Goal: Task Accomplishment & Management: Complete application form

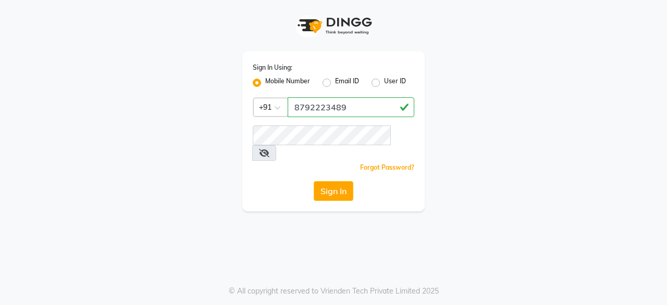
type input "8792223489"
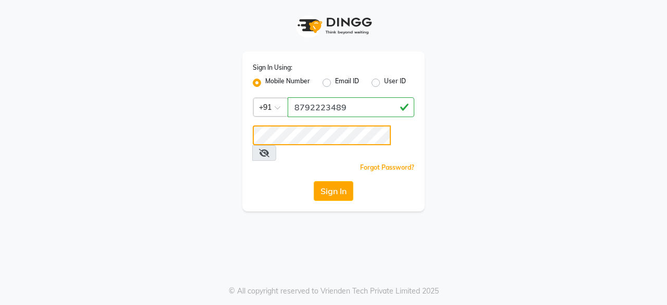
click at [314, 181] on button "Sign In" at bounding box center [334, 191] width 40 height 20
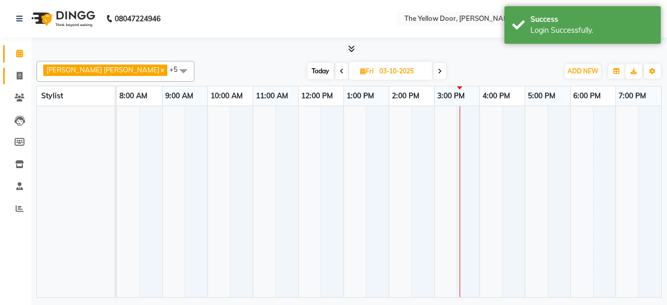
select select "en"
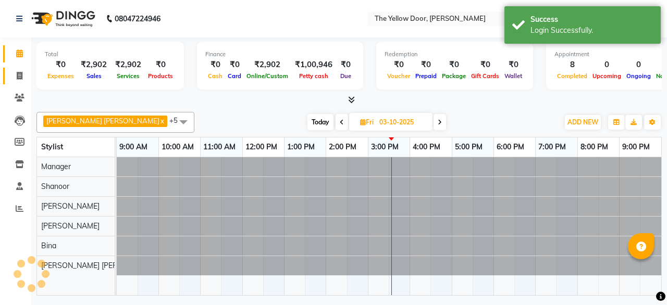
click at [14, 83] on link "Invoice" at bounding box center [15, 76] width 25 height 17
select select "service"
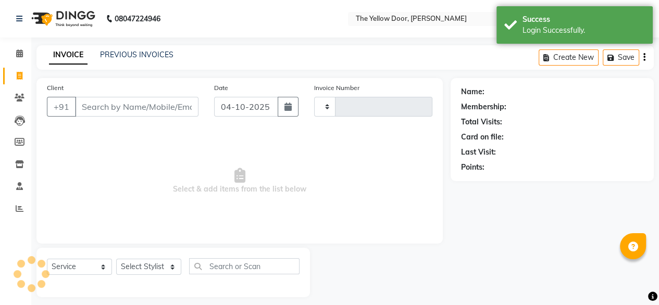
click at [133, 108] on input "Client" at bounding box center [137, 107] width 124 height 20
select select "5650"
type input "03033"
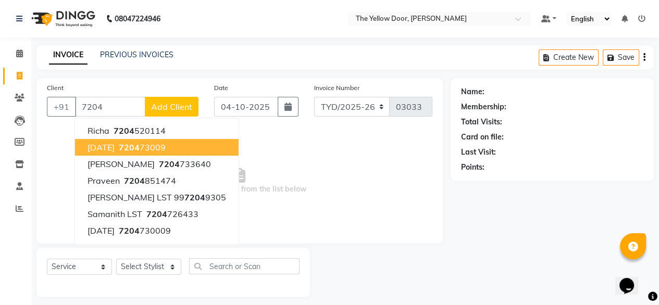
click at [126, 143] on span "7204" at bounding box center [129, 147] width 21 height 10
type input "720473009"
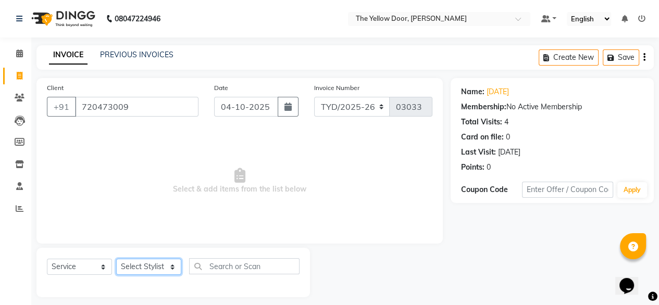
drag, startPoint x: 158, startPoint y: 273, endPoint x: 141, endPoint y: 244, distance: 33.9
click at [141, 244] on div "Client [PHONE_NUMBER] Date [DATE] Invoice Number TYD/2025-26 V/[PHONE_NUMBER] S…" at bounding box center [240, 187] width 422 height 219
select select "71545"
click at [116, 260] on select "Select Stylist [PERSON_NAME] [PERSON_NAME] [PERSON_NAME] Housekeeping Manager […" at bounding box center [148, 267] width 65 height 16
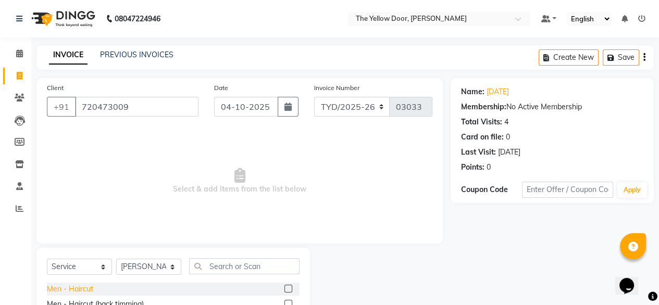
click at [84, 285] on div "Men - Haircut" at bounding box center [70, 289] width 46 height 11
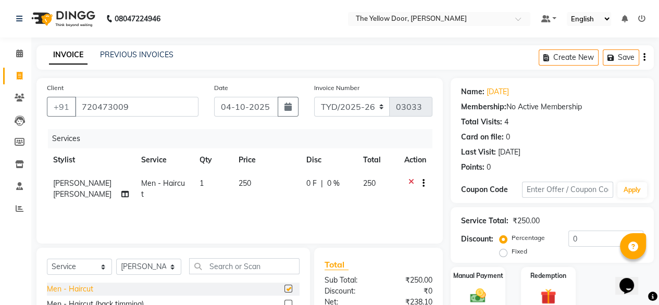
checkbox input "false"
click at [84, 285] on div "Men - [PERSON_NAME] Trimming & Styling" at bounding box center [119, 288] width 144 height 11
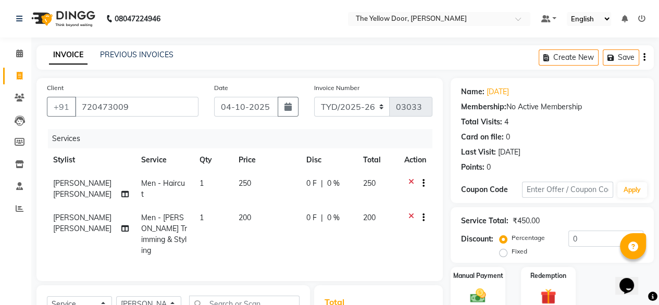
checkbox input "false"
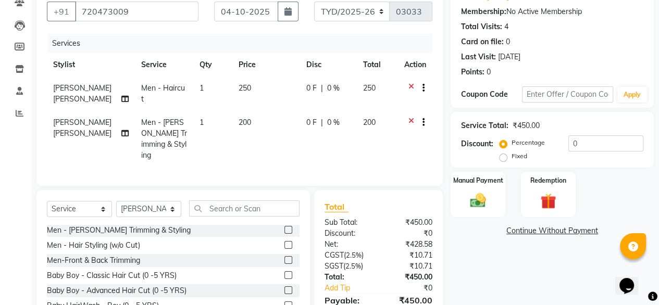
scroll to position [138, 0]
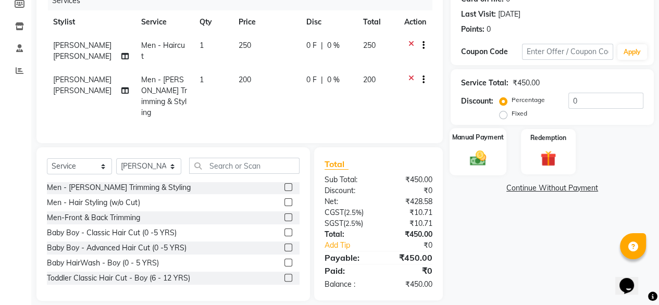
click at [475, 151] on img at bounding box center [478, 158] width 27 height 19
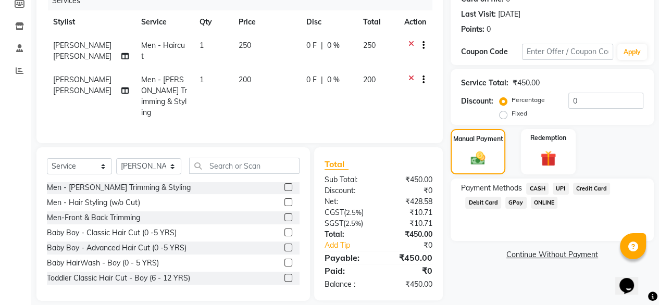
click at [557, 187] on span "UPI" at bounding box center [561, 189] width 16 height 12
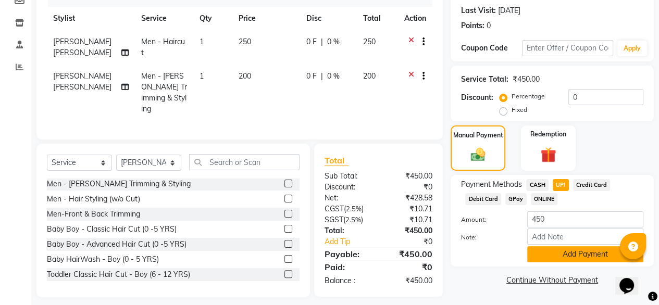
click at [545, 263] on button "Add Payment" at bounding box center [585, 254] width 116 height 16
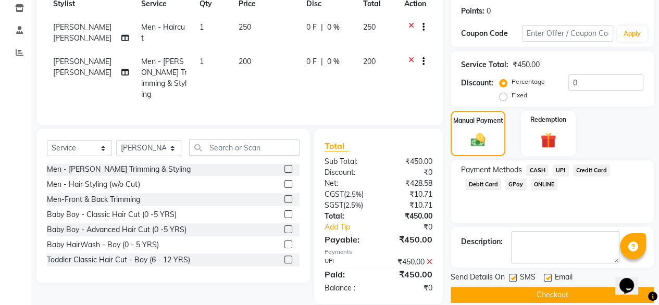
scroll to position [169, 0]
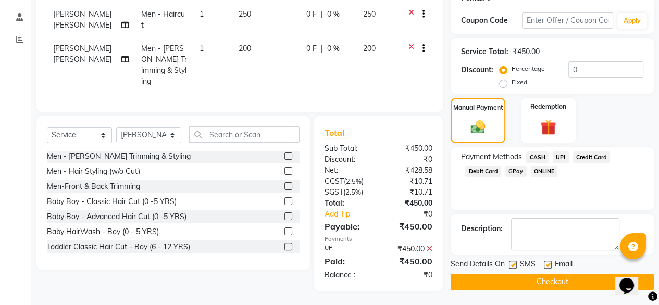
click at [462, 279] on button "Checkout" at bounding box center [552, 282] width 203 height 16
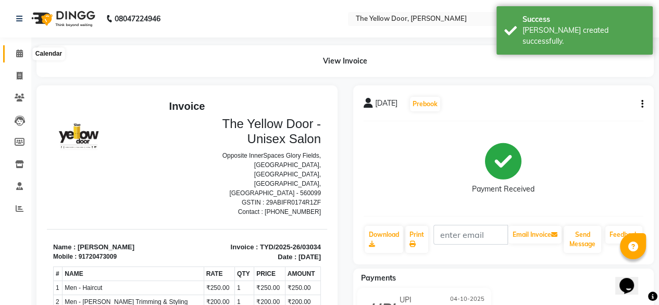
click at [10, 54] on span at bounding box center [19, 54] width 18 height 12
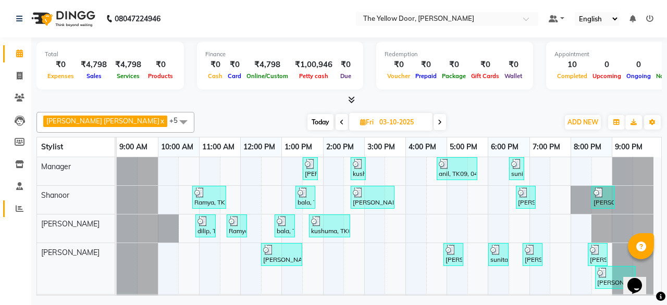
click at [20, 215] on link "Reports" at bounding box center [15, 209] width 25 height 17
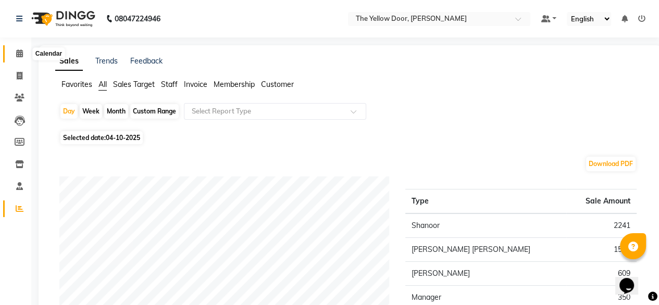
click at [18, 52] on icon at bounding box center [19, 54] width 7 height 8
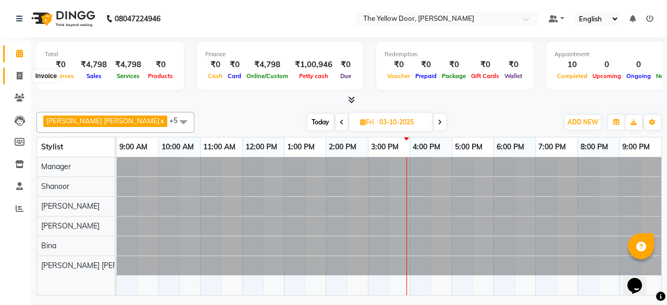
click at [21, 77] on icon at bounding box center [20, 76] width 6 height 8
select select "service"
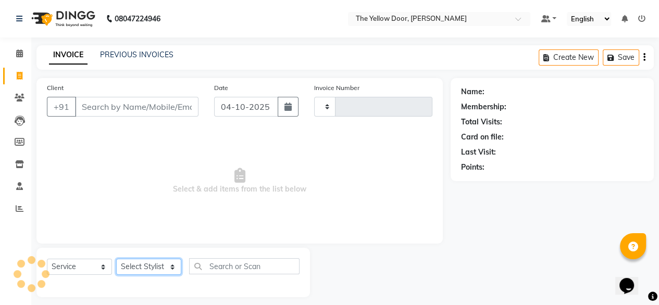
click at [156, 265] on select "Select Stylist" at bounding box center [148, 267] width 65 height 16
click at [161, 267] on select "Select Stylist" at bounding box center [148, 267] width 65 height 16
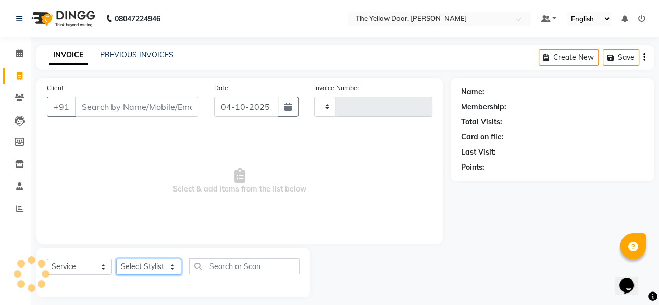
click at [161, 267] on select "Select Stylist" at bounding box center [148, 267] width 65 height 16
drag, startPoint x: 161, startPoint y: 267, endPoint x: 412, endPoint y: 293, distance: 253.1
click at [412, 293] on div "Select Service Product Membership Package Voucher Prepaid Gift Card Select Styl…" at bounding box center [240, 273] width 422 height 50
click at [134, 272] on select "Select Stylist" at bounding box center [148, 267] width 65 height 16
click at [21, 57] on icon at bounding box center [19, 54] width 7 height 8
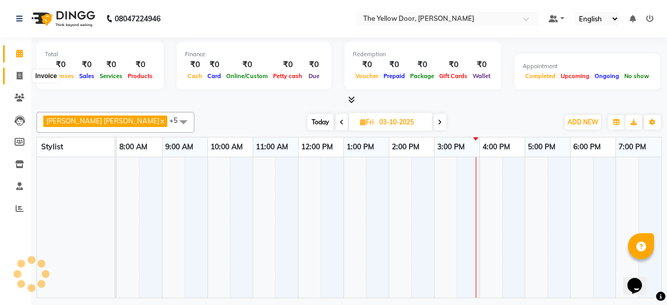
click at [20, 78] on icon at bounding box center [20, 76] width 6 height 8
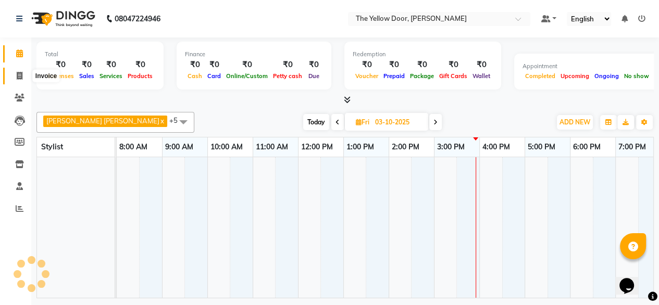
select select "service"
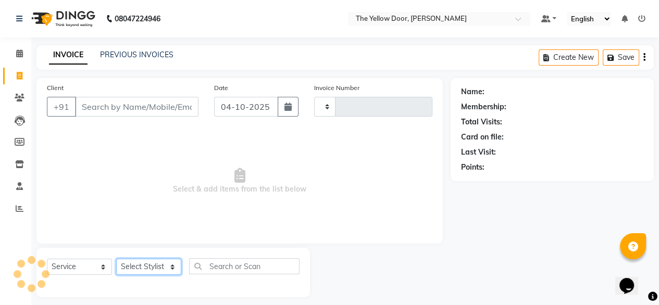
click at [135, 267] on select "Select Stylist" at bounding box center [148, 267] width 65 height 16
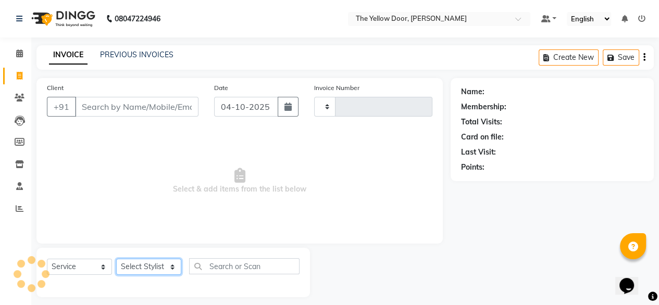
click at [135, 267] on select "Select Stylist" at bounding box center [148, 267] width 65 height 16
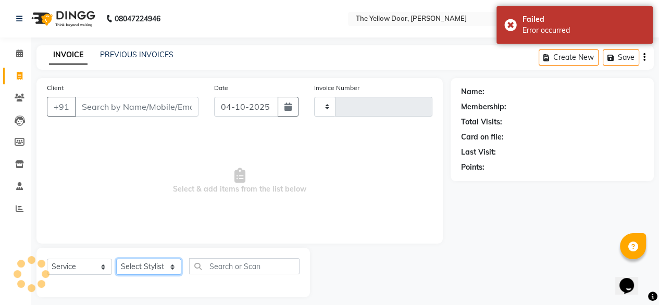
click at [142, 269] on select "Select Stylist" at bounding box center [148, 267] width 65 height 16
drag, startPoint x: 142, startPoint y: 269, endPoint x: 367, endPoint y: 229, distance: 228.7
click at [367, 229] on div "Client +91 Date [DATE] Invoice Number Select & add items from the list below Se…" at bounding box center [240, 187] width 422 height 219
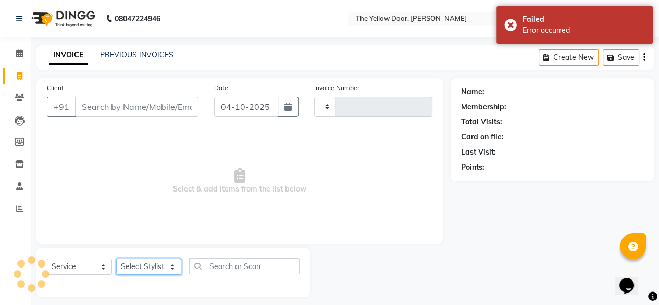
click at [142, 270] on select "Select Stylist" at bounding box center [148, 267] width 65 height 16
click at [19, 101] on icon at bounding box center [20, 98] width 10 height 8
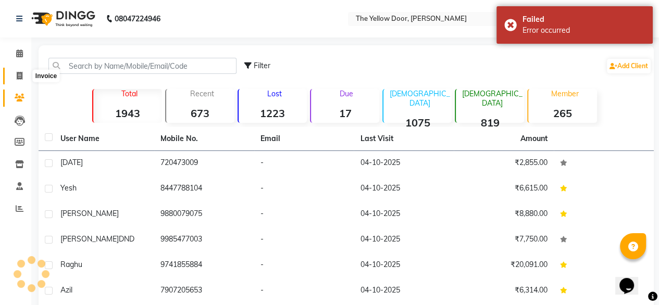
click at [21, 77] on icon at bounding box center [20, 76] width 6 height 8
select select "service"
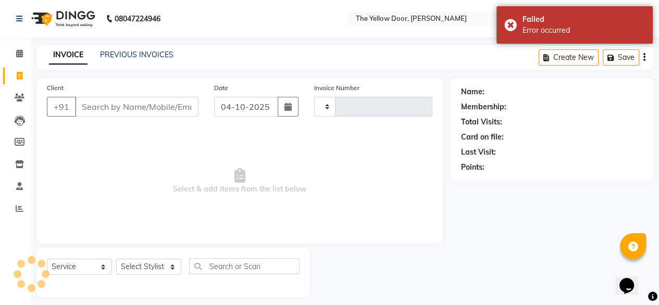
scroll to position [8, 0]
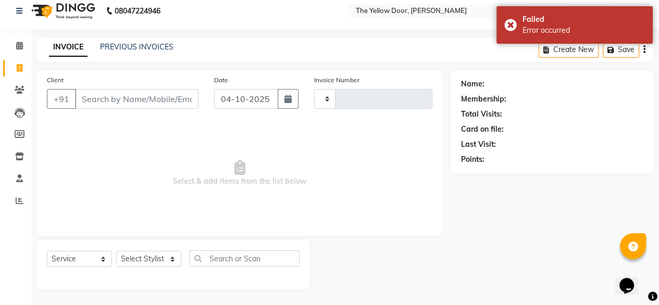
type input "03035"
select select "5650"
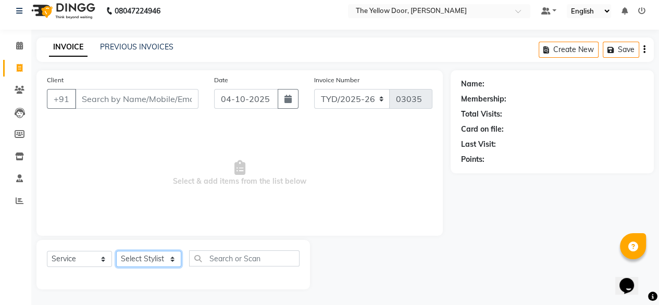
click at [134, 262] on select "Select Stylist [PERSON_NAME] [PERSON_NAME] [PERSON_NAME] Housekeeping Manager […" at bounding box center [148, 259] width 65 height 16
select select "51707"
click at [116, 251] on select "Select Stylist [PERSON_NAME] [PERSON_NAME] [PERSON_NAME] Housekeeping Manager […" at bounding box center [148, 259] width 65 height 16
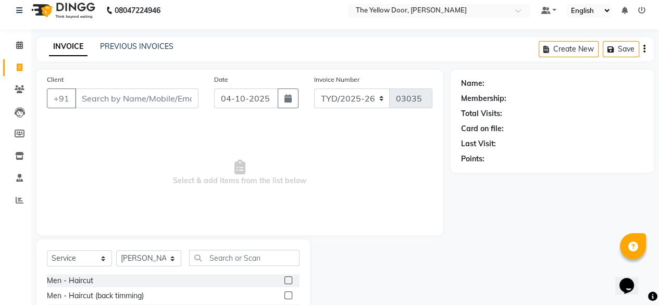
click at [246, 268] on div "Select Service Product Membership Package Voucher Prepaid Gift Card Select Styl…" at bounding box center [173, 262] width 253 height 24
click at [241, 262] on input "text" at bounding box center [244, 258] width 110 height 16
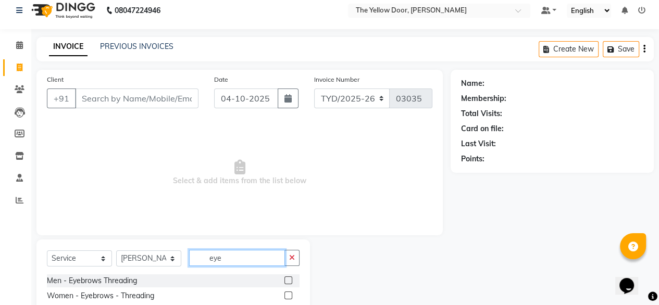
type input "eye"
click at [290, 297] on label at bounding box center [289, 296] width 8 height 8
click at [290, 297] on input "checkbox" at bounding box center [288, 296] width 7 height 7
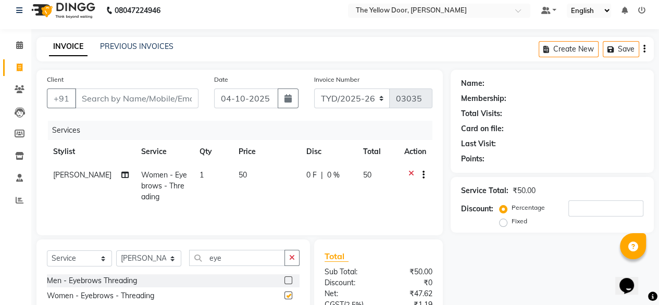
checkbox input "false"
click at [126, 96] on input "Client" at bounding box center [137, 99] width 124 height 20
type input "8"
type input "0"
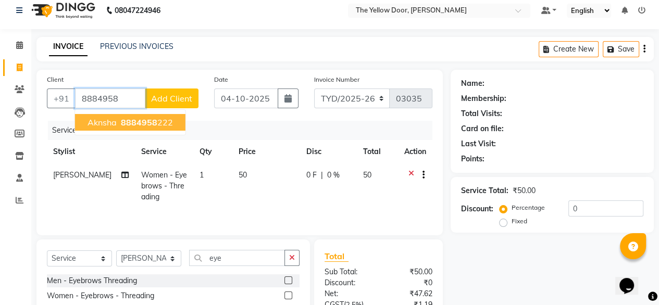
click at [146, 123] on span "8884958" at bounding box center [139, 122] width 36 height 10
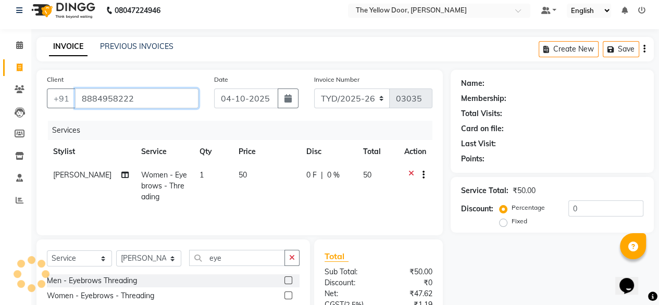
type input "8884958222"
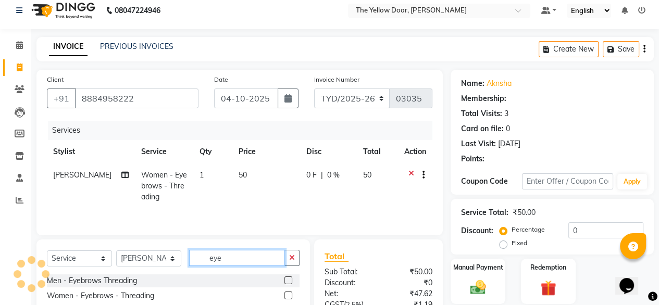
click at [229, 261] on input "eye" at bounding box center [237, 258] width 96 height 16
select select "1: Object"
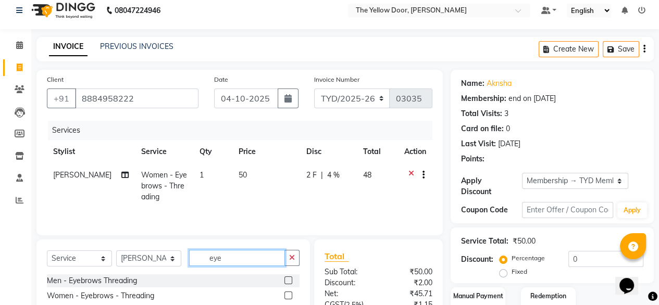
type input "ey"
radio input "false"
radio input "true"
type input "e"
type input "upp"
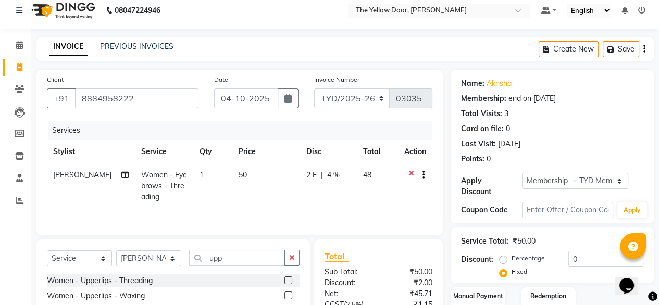
click at [287, 281] on label at bounding box center [289, 281] width 8 height 8
click at [287, 281] on input "checkbox" at bounding box center [288, 281] width 7 height 7
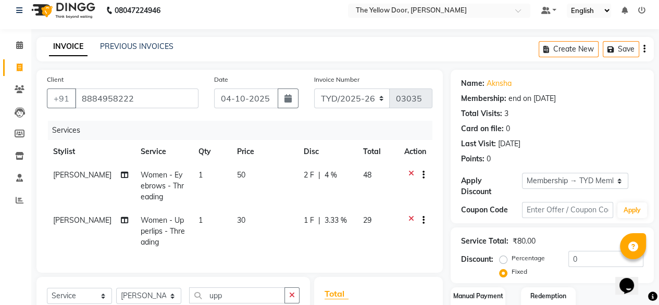
checkbox input "false"
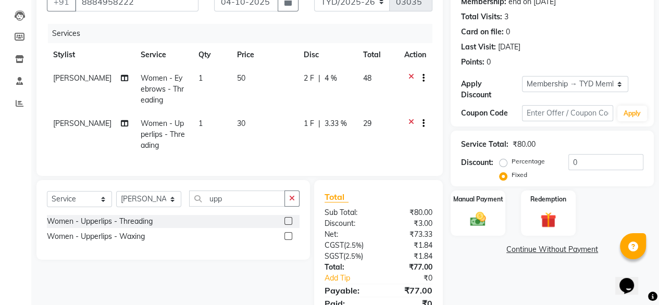
scroll to position [157, 0]
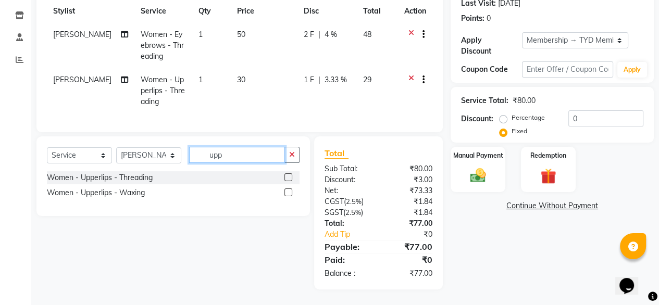
click at [229, 159] on input "upp" at bounding box center [237, 155] width 96 height 16
type input "u"
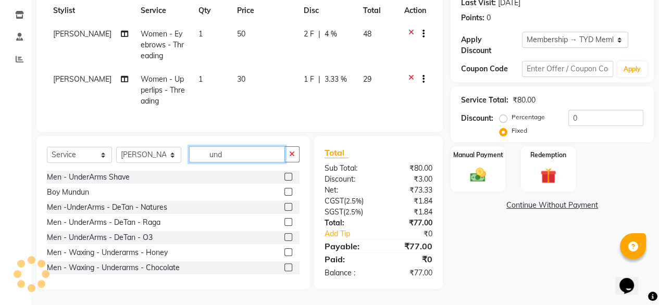
click at [245, 161] on input "und" at bounding box center [237, 154] width 96 height 16
type input "u"
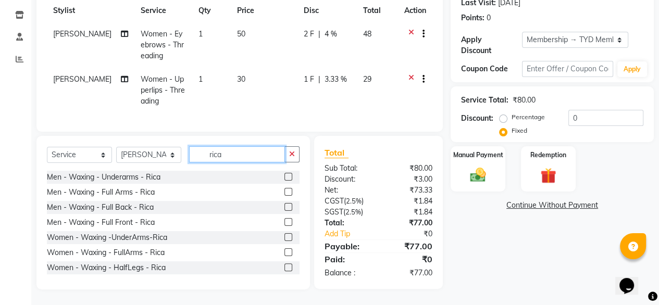
type input "rica"
click at [285, 239] on label at bounding box center [289, 237] width 8 height 8
click at [285, 239] on input "checkbox" at bounding box center [288, 238] width 7 height 7
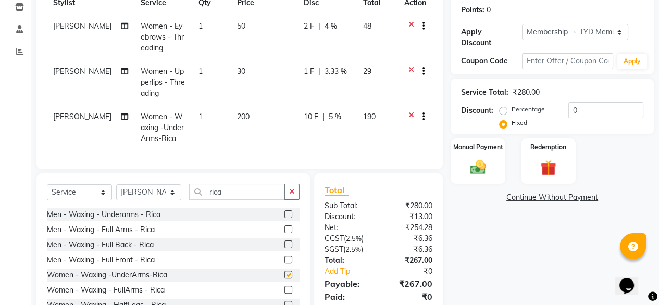
checkbox input "false"
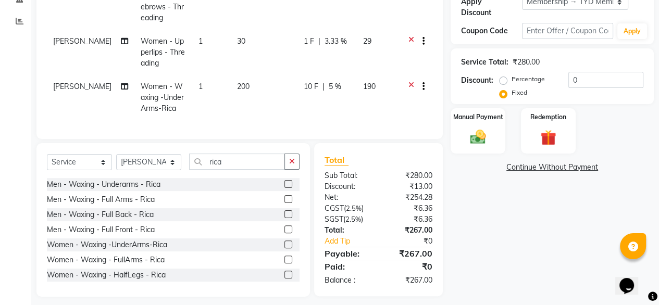
scroll to position [203, 0]
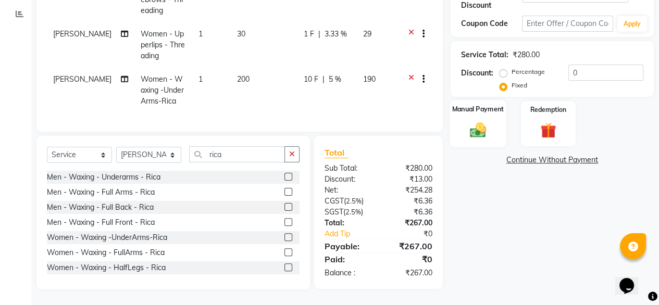
click at [495, 102] on div "Manual Payment" at bounding box center [478, 123] width 57 height 47
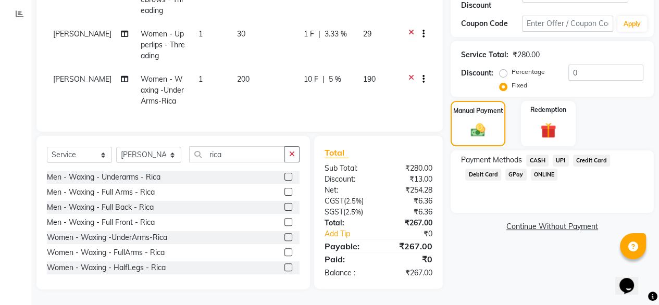
click at [560, 155] on span "UPI" at bounding box center [561, 161] width 16 height 12
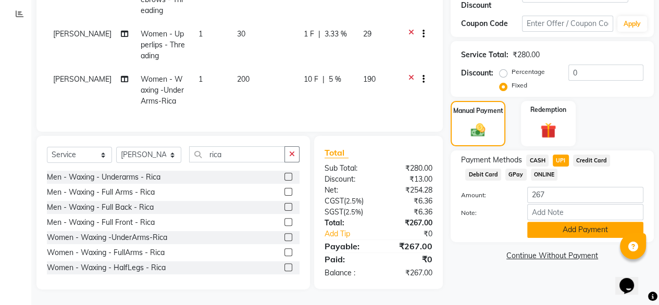
click at [542, 222] on button "Add Payment" at bounding box center [585, 230] width 116 height 16
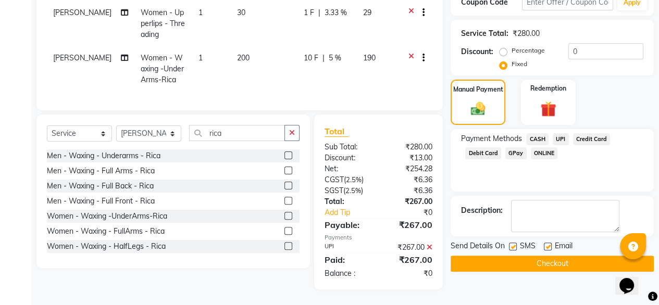
scroll to position [225, 0]
click at [519, 256] on button "Checkout" at bounding box center [552, 264] width 203 height 16
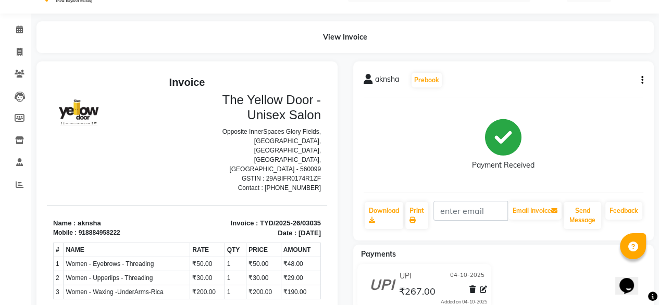
scroll to position [13, 0]
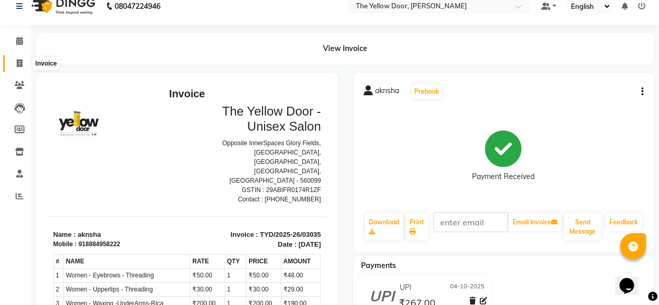
click at [11, 66] on span at bounding box center [19, 64] width 18 height 12
select select "service"
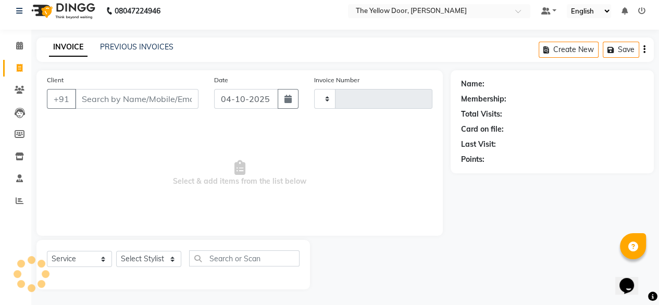
scroll to position [8, 0]
type input "03036"
select select "5650"
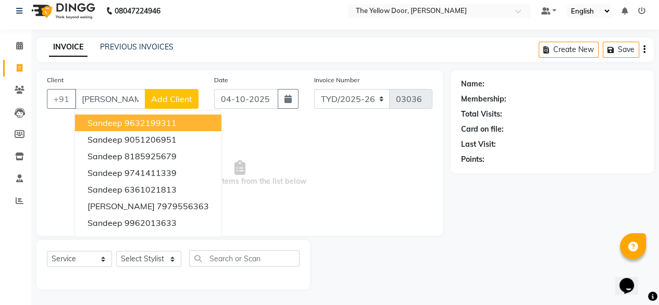
click at [149, 123] on ngb-highlight "9632199311" at bounding box center [151, 123] width 52 height 10
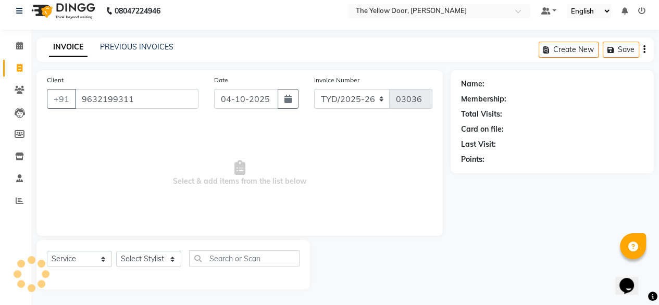
type input "9632199311"
drag, startPoint x: 154, startPoint y: 264, endPoint x: 146, endPoint y: 229, distance: 35.9
click at [146, 229] on div "Client [PHONE_NUMBER] Date [DATE] Invoice Number TYD/2025-26 V/[PHONE_NUMBER] S…" at bounding box center [240, 179] width 422 height 219
select select "36569"
click at [116, 251] on select "Select Stylist [PERSON_NAME] [PERSON_NAME] [PERSON_NAME] Housekeeping Manager […" at bounding box center [148, 259] width 65 height 16
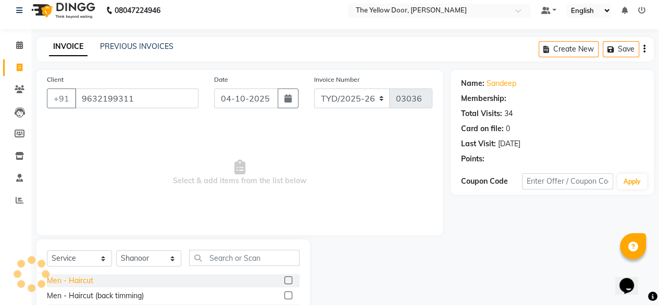
click at [77, 281] on div "Men - Haircut" at bounding box center [70, 281] width 46 height 11
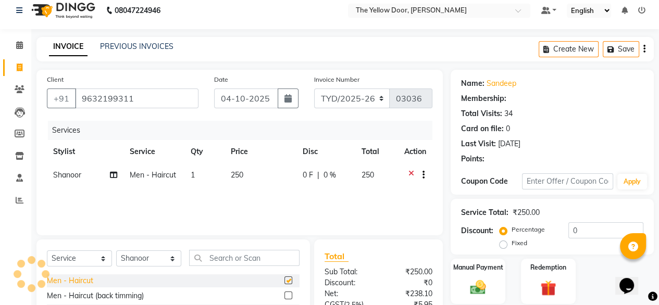
checkbox input "false"
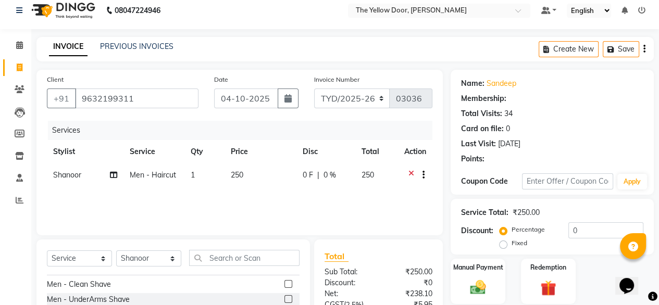
scroll to position [71, 0]
click at [77, 281] on div "Men - Clean Shave" at bounding box center [79, 285] width 64 height 11
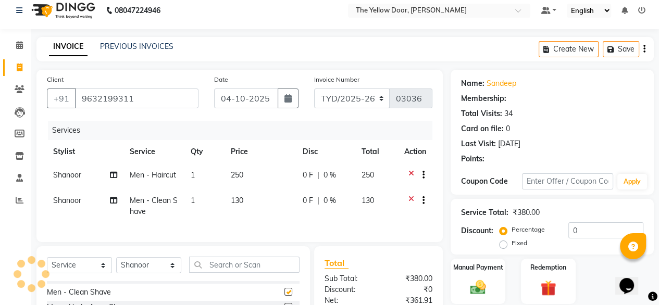
checkbox input "false"
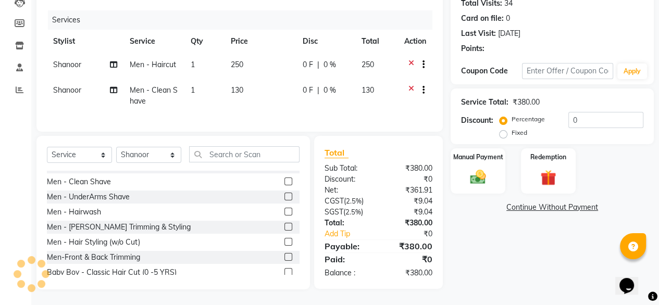
select select "1: Object"
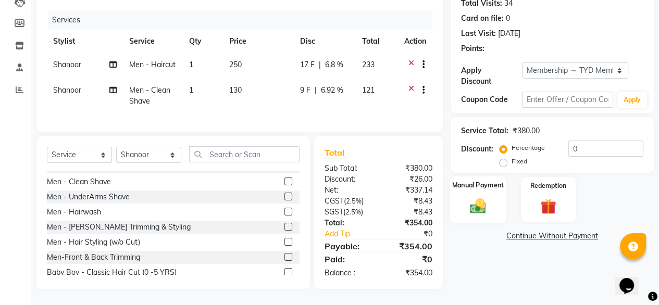
radio input "false"
radio input "true"
click at [484, 177] on div "Manual Payment" at bounding box center [478, 199] width 57 height 47
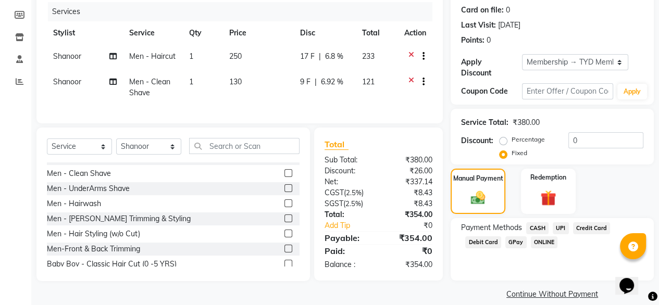
click at [563, 223] on span "UPI" at bounding box center [561, 229] width 16 height 12
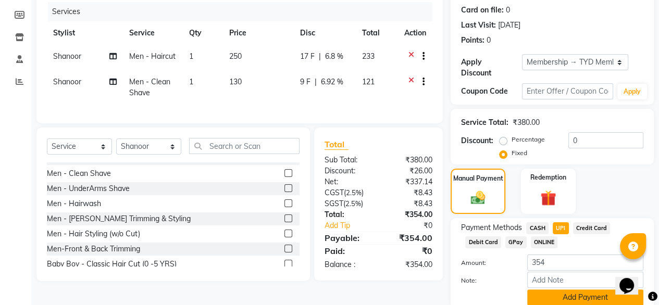
click at [550, 292] on button "Add Payment" at bounding box center [585, 298] width 116 height 16
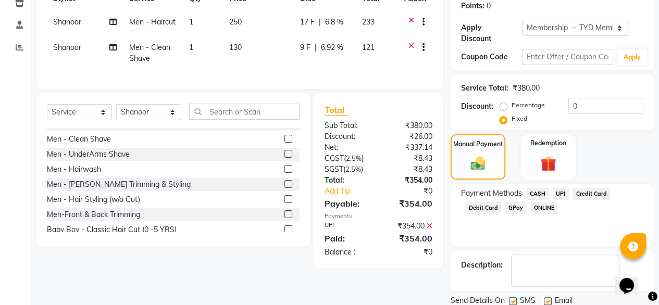
scroll to position [190, 0]
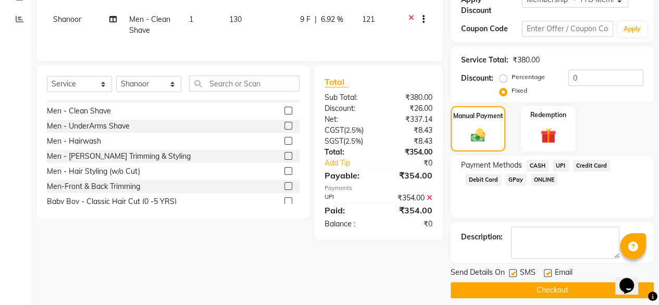
drag, startPoint x: 559, startPoint y: 282, endPoint x: 539, endPoint y: 267, distance: 25.2
click at [559, 282] on button "Checkout" at bounding box center [552, 290] width 203 height 16
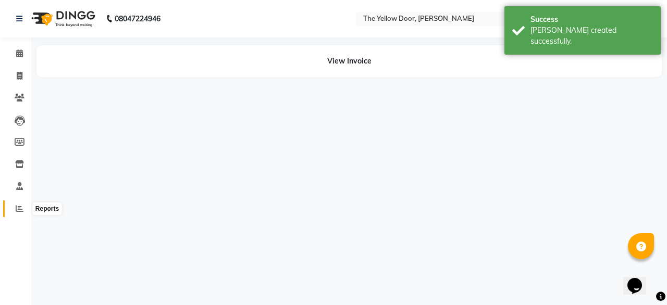
click at [14, 206] on span at bounding box center [19, 209] width 18 height 12
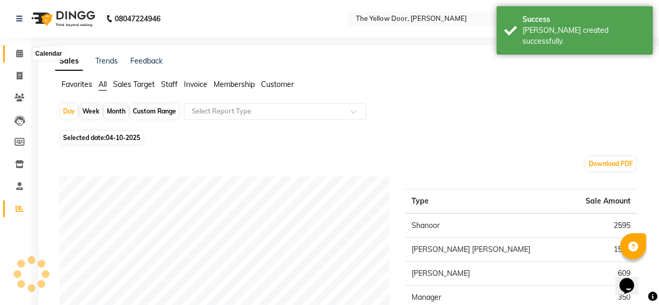
click at [24, 49] on span at bounding box center [19, 54] width 18 height 12
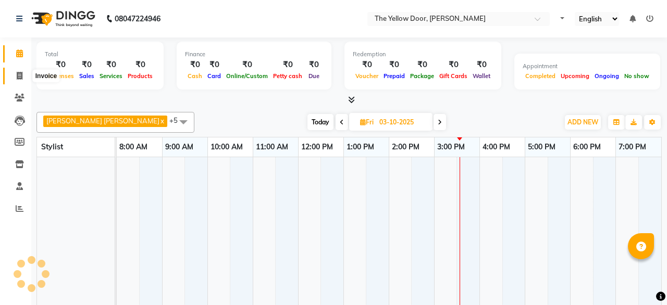
select select "en"
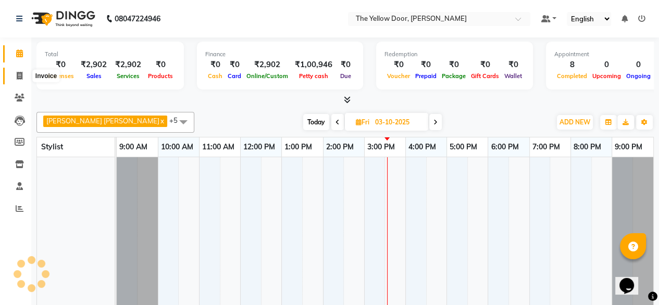
click at [16, 71] on span at bounding box center [19, 76] width 18 height 12
select select "service"
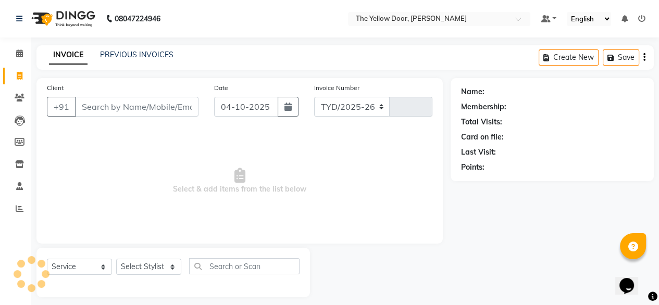
select select "5650"
type input "03033"
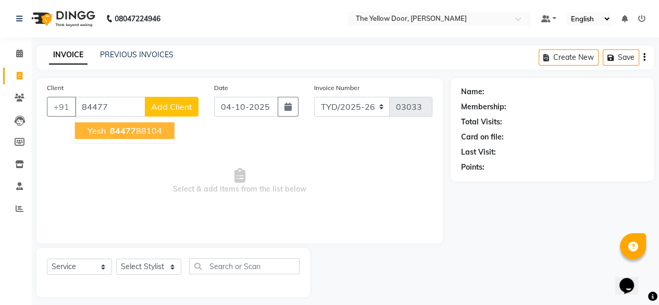
click at [101, 130] on span "yesh" at bounding box center [97, 131] width 18 height 10
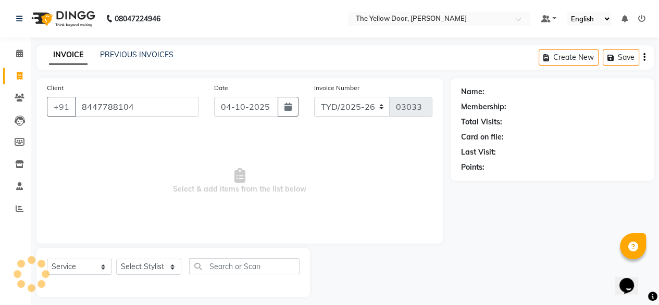
type input "8447788104"
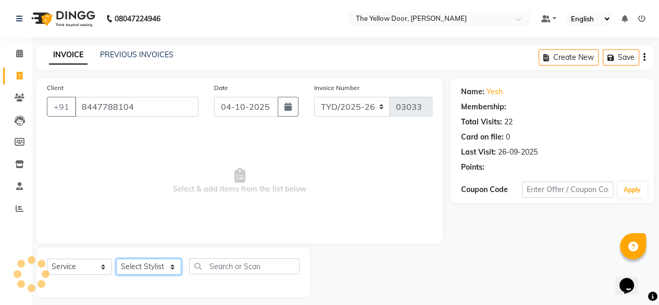
select select "1: Object"
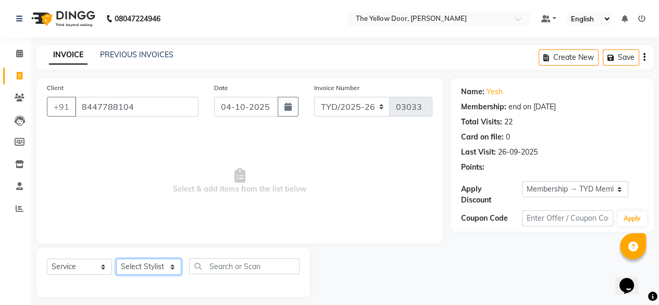
click at [177, 270] on select "Select Stylist [PERSON_NAME] [PERSON_NAME] [PERSON_NAME] Housekeeping Manager […" at bounding box center [148, 267] width 65 height 16
select select "36569"
click at [116, 260] on select "Select Stylist [PERSON_NAME] [PERSON_NAME] [PERSON_NAME] Housekeeping Manager […" at bounding box center [148, 267] width 65 height 16
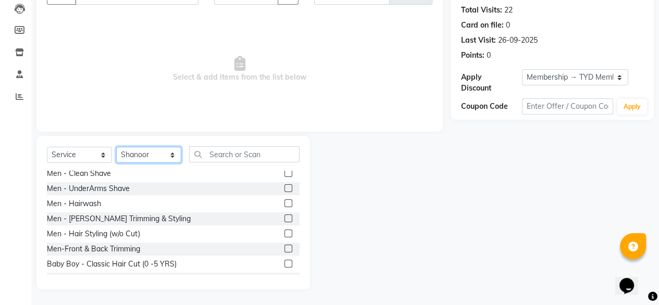
scroll to position [81, 0]
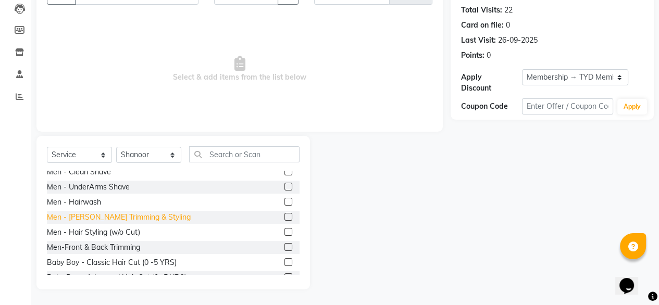
click at [114, 216] on div "Men - [PERSON_NAME] Trimming & Styling" at bounding box center [119, 217] width 144 height 11
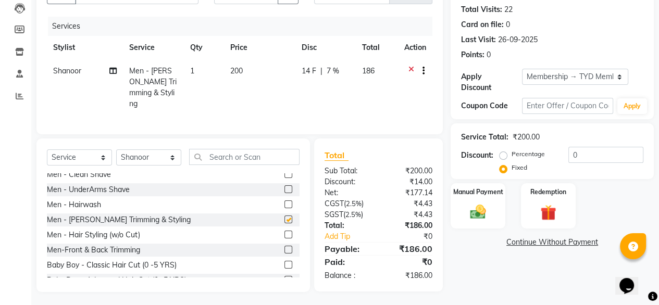
checkbox input "false"
click at [271, 156] on input "text" at bounding box center [244, 157] width 110 height 16
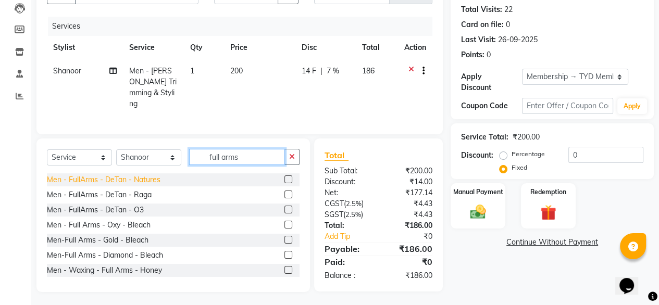
type input "full arms"
click at [138, 180] on div "Men - FullArms - DeTan - Natures" at bounding box center [104, 180] width 114 height 11
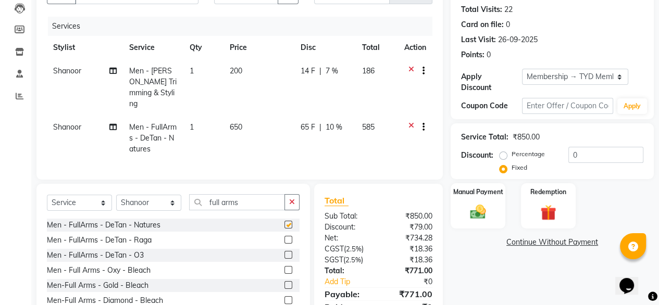
checkbox input "false"
click at [289, 195] on button "button" at bounding box center [292, 202] width 15 height 16
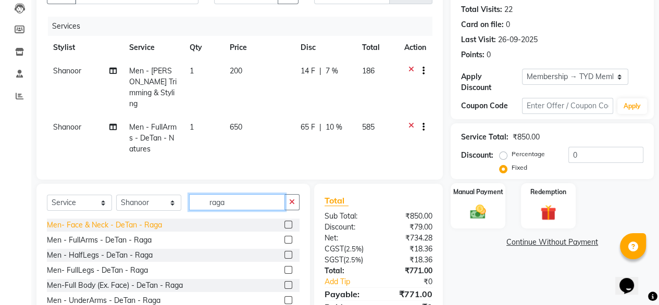
type input "raga"
click at [153, 225] on div "Men- Face & Neck - DeTan - Raga" at bounding box center [104, 225] width 115 height 11
checkbox input "false"
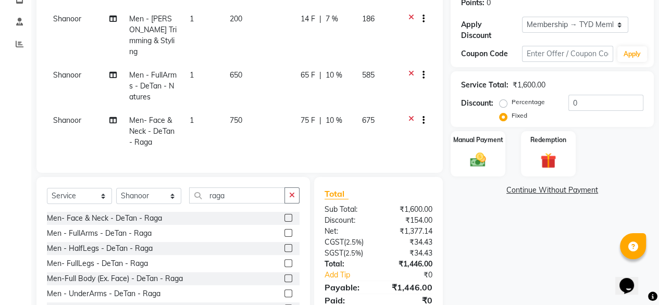
scroll to position [203, 0]
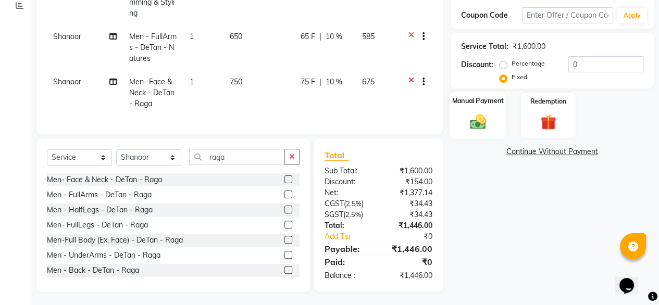
click at [489, 124] on div "Manual Payment" at bounding box center [478, 115] width 57 height 47
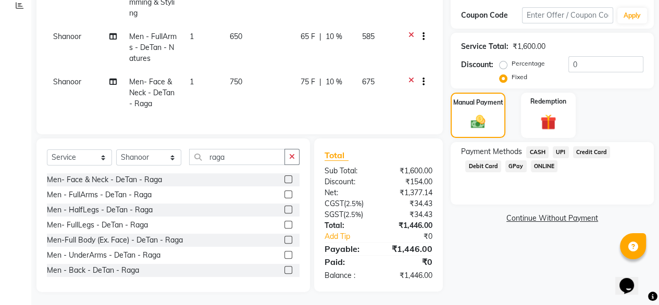
click at [553, 146] on span "UPI" at bounding box center [561, 152] width 16 height 12
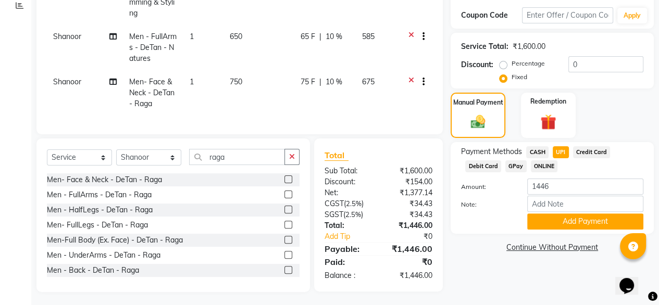
click at [559, 146] on span "UPI" at bounding box center [561, 152] width 16 height 12
click at [564, 214] on button "Add Payment" at bounding box center [585, 222] width 116 height 16
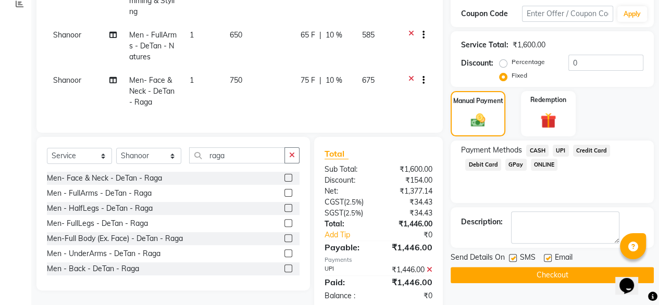
scroll to position [225, 0]
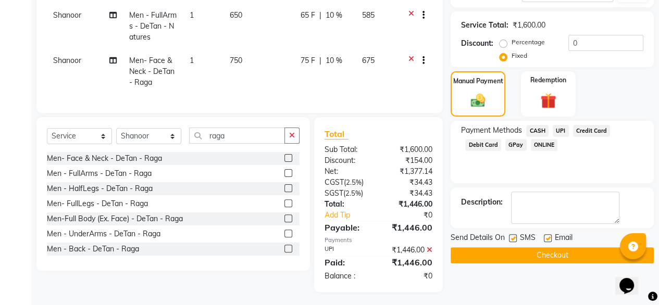
click at [464, 253] on button "Checkout" at bounding box center [552, 256] width 203 height 16
